Goal: Obtain resource: Download file/media

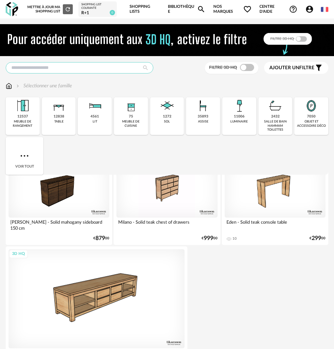
click at [84, 64] on input "text" at bounding box center [80, 67] width 148 height 11
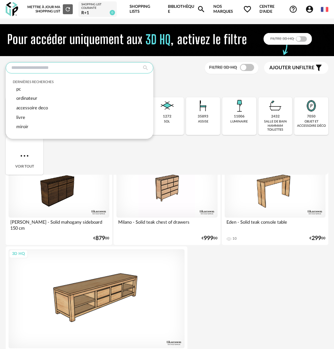
drag, startPoint x: 96, startPoint y: 67, endPoint x: 25, endPoint y: 61, distance: 70.9
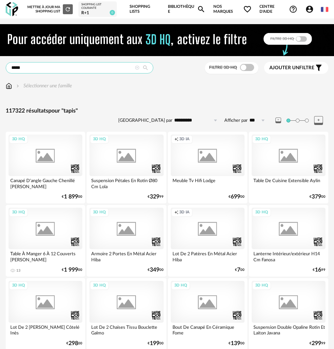
type input "*****"
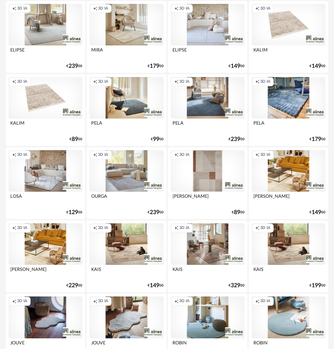
scroll to position [497, 0]
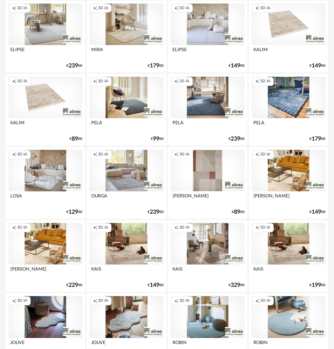
click at [293, 94] on div "Creation icon 3D IA" at bounding box center [289, 98] width 74 height 42
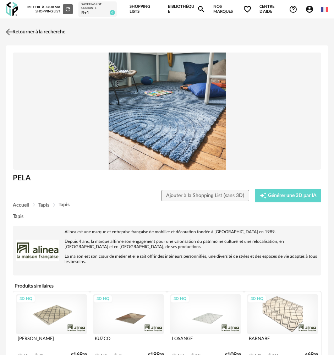
click at [10, 32] on img at bounding box center [9, 32] width 10 height 10
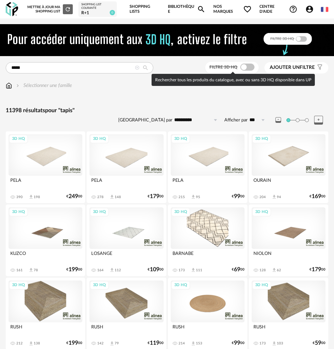
click at [251, 65] on span at bounding box center [247, 67] width 14 height 7
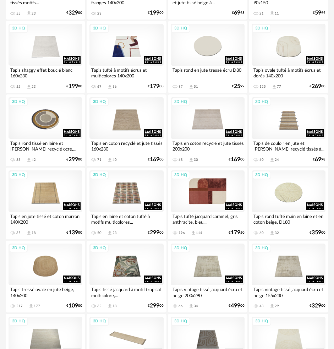
scroll to position [1279, 0]
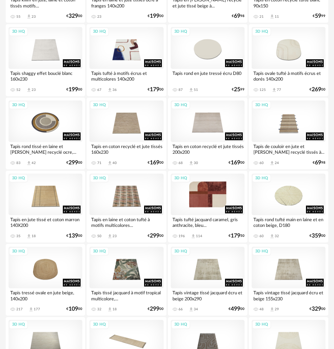
click at [221, 190] on div "3D HQ" at bounding box center [208, 195] width 74 height 42
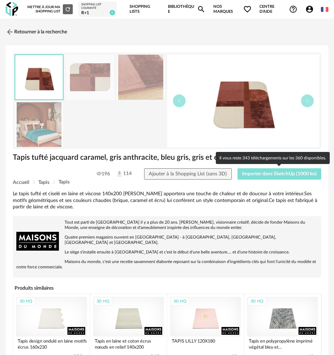
click at [293, 175] on span "Importer dans SketchUp (1000 ko)" at bounding box center [279, 174] width 75 height 5
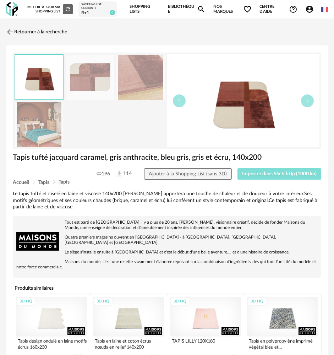
click at [238, 168] on button "Importer dans SketchUp (1000 ko)" at bounding box center [280, 173] width 84 height 11
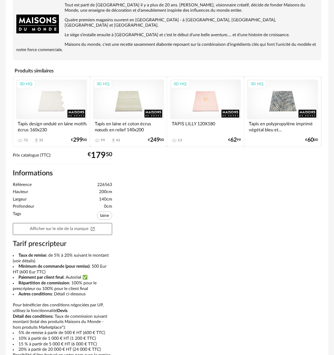
drag, startPoint x: -2, startPoint y: 221, endPoint x: -45, endPoint y: 265, distance: 61.5
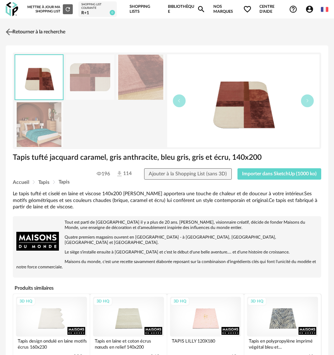
click at [13, 31] on img at bounding box center [9, 32] width 10 height 10
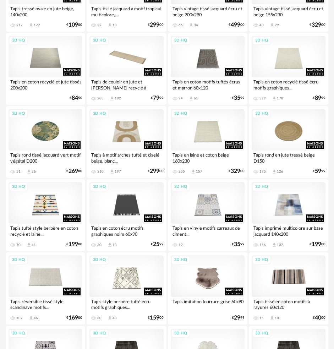
scroll to position [1657, 0]
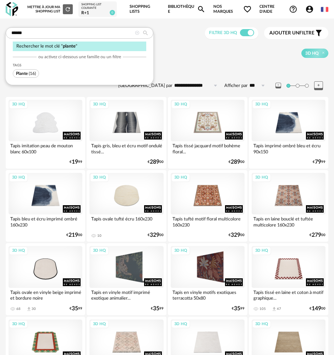
type input "******"
type input "**********"
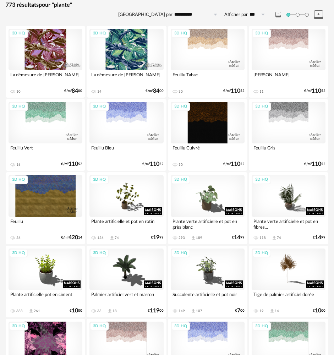
scroll to position [142, 0]
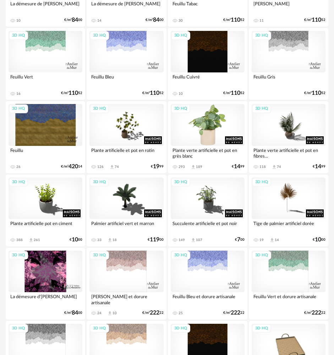
click at [221, 137] on div "3D HQ" at bounding box center [208, 125] width 74 height 42
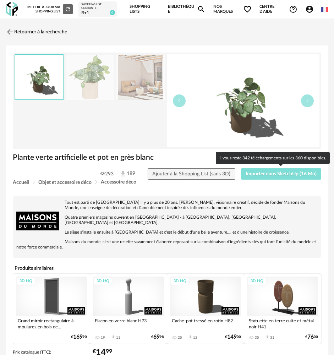
click at [251, 173] on span "Importer dans SketchUp (16 Mo)" at bounding box center [281, 174] width 71 height 5
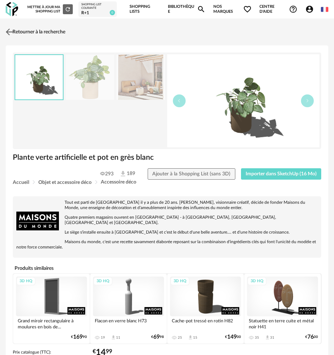
click at [16, 32] on link "Retourner à la recherche" at bounding box center [34, 32] width 61 height 16
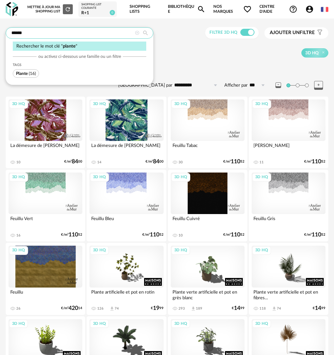
click at [62, 33] on input "******" at bounding box center [80, 32] width 148 height 11
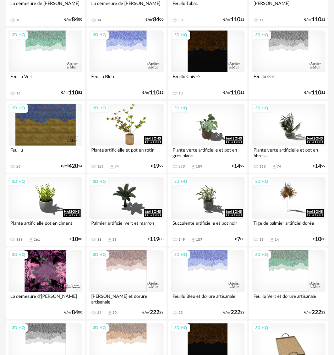
click at [115, 129] on div "3D HQ" at bounding box center [127, 125] width 74 height 42
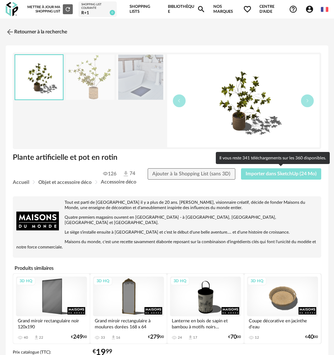
click at [277, 172] on span "Importer dans SketchUp (24 Mo)" at bounding box center [281, 174] width 71 height 5
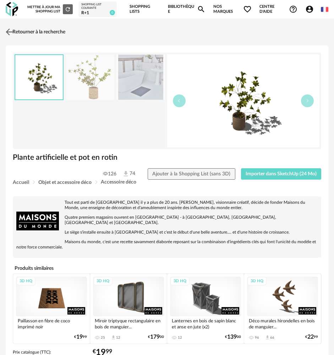
click at [12, 34] on img at bounding box center [9, 32] width 10 height 10
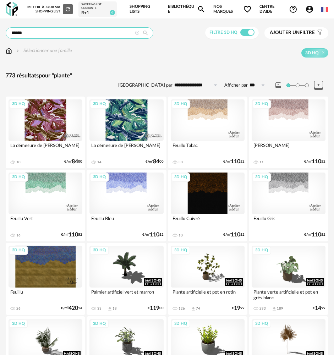
click at [120, 31] on input "******" at bounding box center [80, 32] width 148 height 11
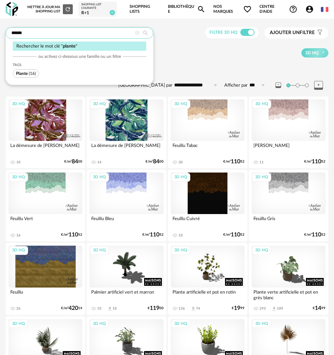
drag, startPoint x: 120, startPoint y: 31, endPoint x: -175, endPoint y: 31, distance: 295.2
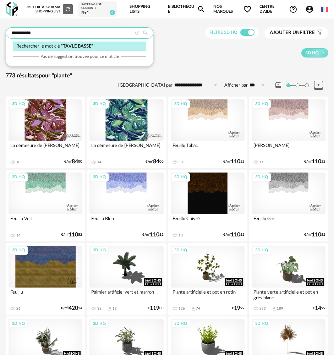
type input "**********"
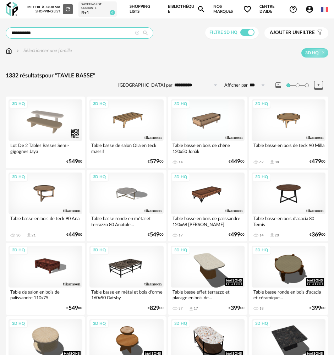
drag, startPoint x: 74, startPoint y: 36, endPoint x: -38, endPoint y: 34, distance: 111.9
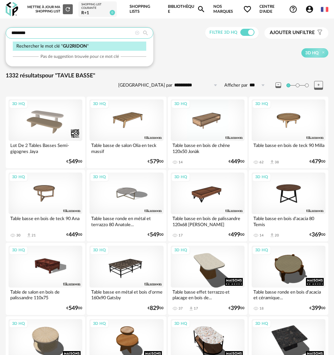
type input "********"
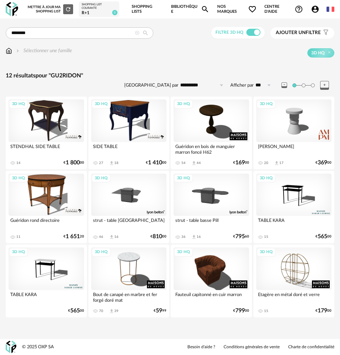
click at [272, 55] on div "3D HQ" at bounding box center [203, 52] width 263 height 9
click at [285, 133] on div "3D HQ" at bounding box center [294, 120] width 76 height 43
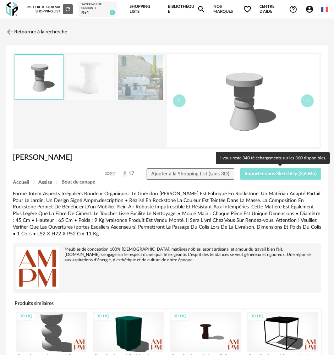
click at [294, 172] on span "Importer dans SketchUp (3,6 Mo)" at bounding box center [281, 174] width 72 height 5
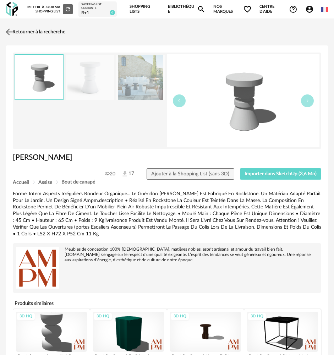
click at [13, 30] on img at bounding box center [9, 32] width 10 height 10
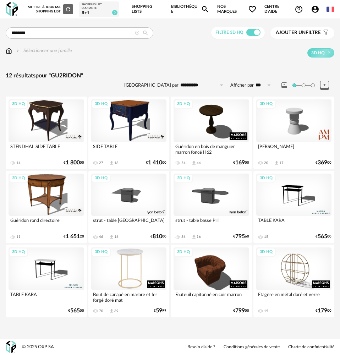
click at [144, 260] on div "3D HQ" at bounding box center [129, 269] width 76 height 43
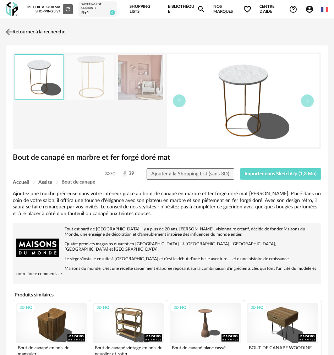
click at [8, 26] on link "Retourner à la recherche" at bounding box center [34, 32] width 61 height 16
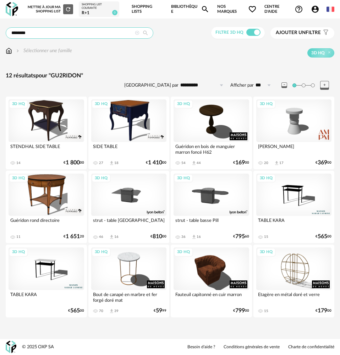
drag, startPoint x: 56, startPoint y: 32, endPoint x: -138, endPoint y: 16, distance: 195.0
click at [0, 16] on html "**********" at bounding box center [170, 177] width 340 height 355
drag, startPoint x: 72, startPoint y: 28, endPoint x: -84, endPoint y: 26, distance: 155.6
click at [0, 26] on html "**********" at bounding box center [170, 177] width 340 height 355
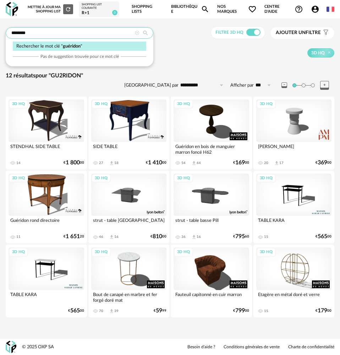
type input "********"
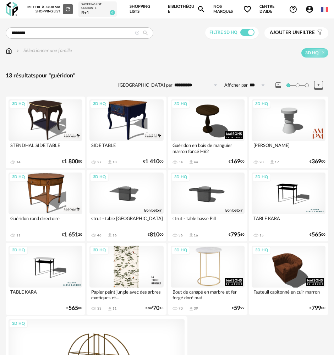
click at [209, 258] on div "3D HQ" at bounding box center [208, 267] width 74 height 42
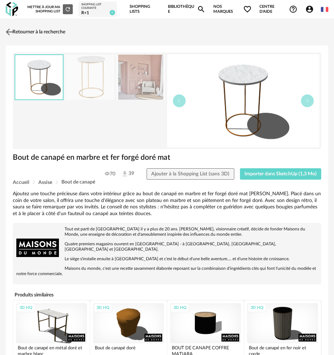
click at [13, 30] on img at bounding box center [9, 32] width 10 height 10
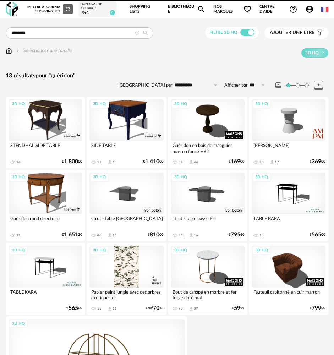
scroll to position [119, 0]
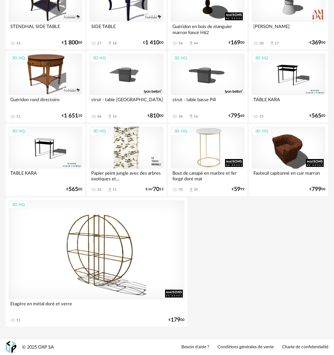
click at [212, 139] on div "3D HQ" at bounding box center [208, 148] width 74 height 42
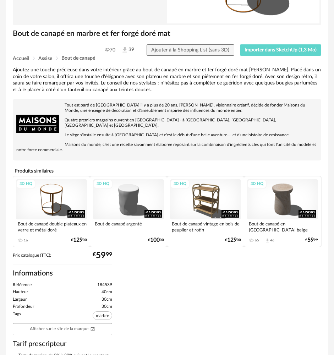
scroll to position [142, 0]
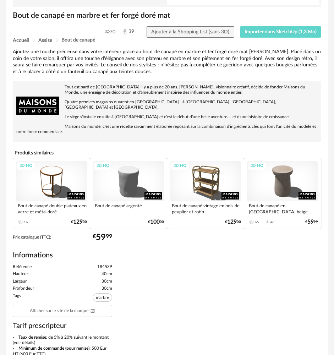
click at [283, 168] on div "3D HQ" at bounding box center [282, 181] width 71 height 40
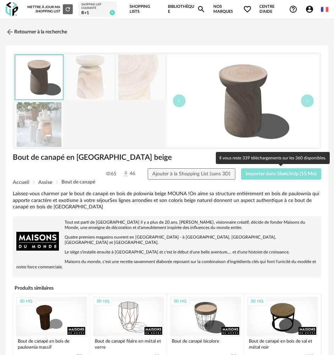
click at [277, 174] on span "Importer dans SketchUp (15 Mo)" at bounding box center [281, 174] width 71 height 5
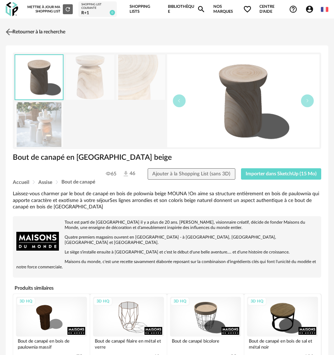
click at [16, 29] on link "Retourner à la recherche" at bounding box center [34, 32] width 61 height 16
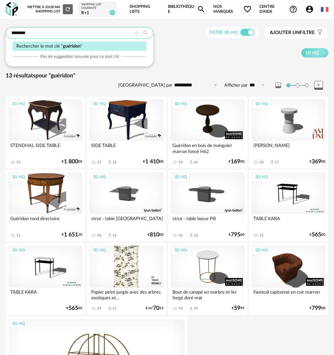
drag, startPoint x: 74, startPoint y: 38, endPoint x: -121, endPoint y: 30, distance: 195.2
click at [0, 30] on html "**********" at bounding box center [167, 237] width 334 height 474
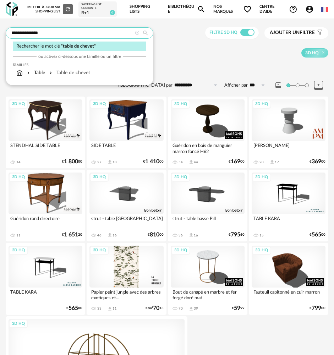
type input "**********"
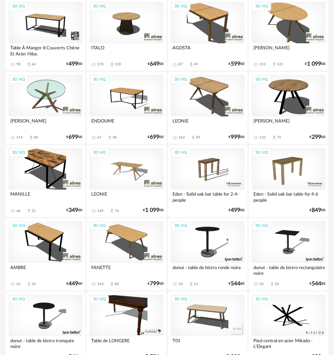
scroll to position [1616, 0]
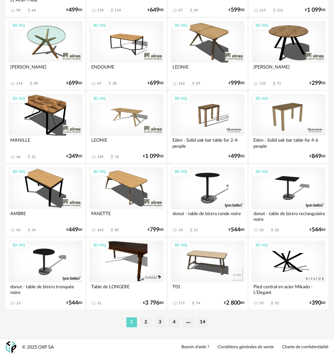
click at [140, 320] on ul "1 2 3 4 14" at bounding box center [167, 323] width 85 height 10
click at [144, 320] on li "2" at bounding box center [146, 323] width 11 height 10
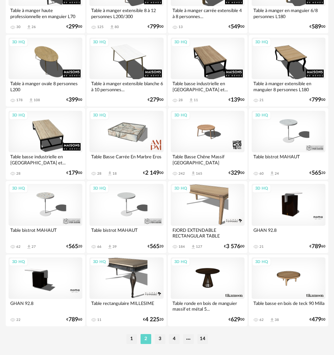
scroll to position [1616, 0]
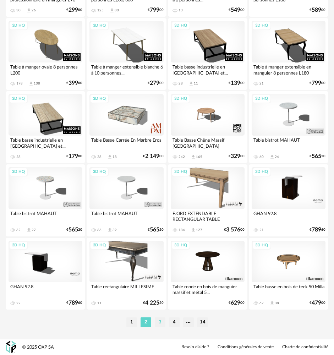
click at [161, 319] on li "3" at bounding box center [160, 323] width 11 height 10
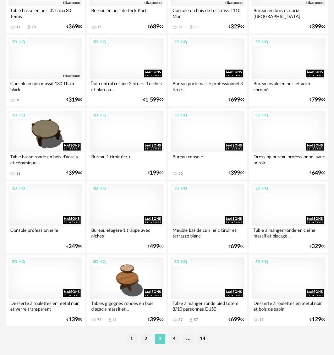
scroll to position [1616, 0]
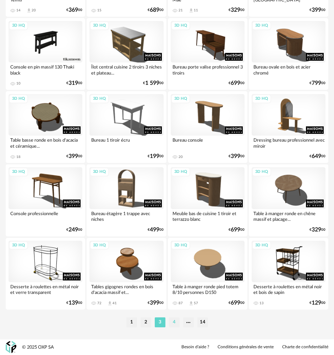
click at [175, 322] on li "4" at bounding box center [174, 323] width 11 height 10
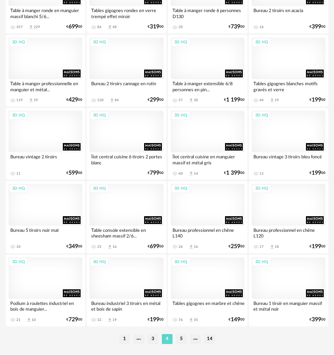
scroll to position [1616, 0]
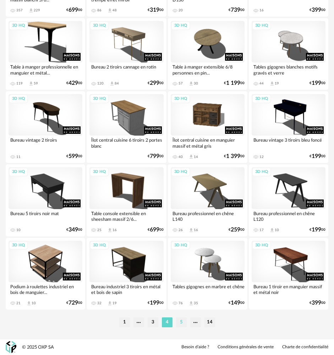
click at [180, 324] on li "5" at bounding box center [181, 323] width 11 height 10
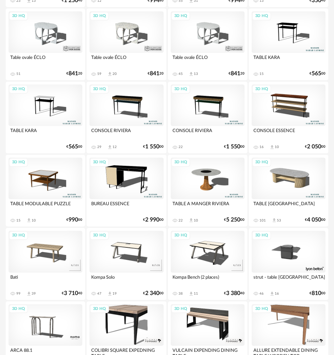
scroll to position [1616, 0]
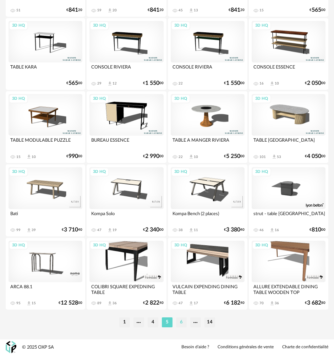
click at [177, 326] on li "6" at bounding box center [181, 323] width 11 height 10
